Goal: Check status: Check status

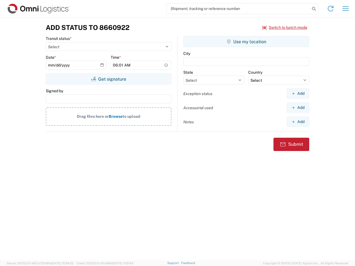
click at [238, 9] on input "search" at bounding box center [237, 8] width 143 height 11
click at [314, 9] on icon at bounding box center [314, 9] width 8 height 8
click at [330, 9] on icon at bounding box center [330, 8] width 9 height 9
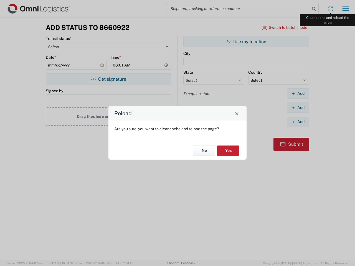
click at [345, 9] on div "Reload Are you sure, you want to clear cache and reload the page? No Yes" at bounding box center [177, 133] width 355 height 266
click at [285, 27] on div "Reload Are you sure, you want to clear cache and reload the page? No Yes" at bounding box center [177, 133] width 355 height 266
click at [108, 79] on div "Reload Are you sure, you want to clear cache and reload the page? No Yes" at bounding box center [177, 133] width 355 height 266
click at [246, 42] on div "Reload Are you sure, you want to clear cache and reload the page? No Yes" at bounding box center [177, 133] width 355 height 266
click at [298, 93] on div "Reload Are you sure, you want to clear cache and reload the page? No Yes" at bounding box center [177, 133] width 355 height 266
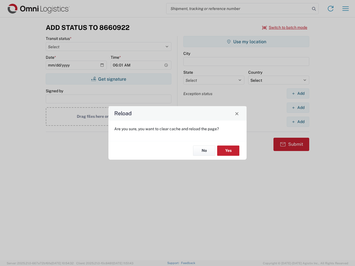
click at [298, 107] on div "Reload Are you sure, you want to clear cache and reload the page? No Yes" at bounding box center [177, 133] width 355 height 266
click at [298, 122] on div "Reload Are you sure, you want to clear cache and reload the page? No Yes" at bounding box center [177, 133] width 355 height 266
